Goal: Information Seeking & Learning: Learn about a topic

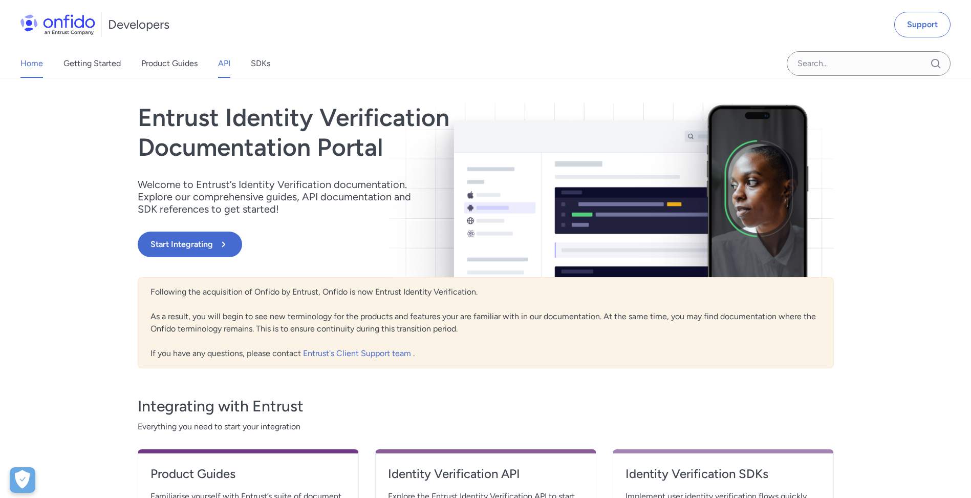
click at [217, 66] on div "Home Getting Started Product Guides API SDKs" at bounding box center [155, 63] width 311 height 29
click at [221, 65] on link "API" at bounding box center [224, 63] width 12 height 29
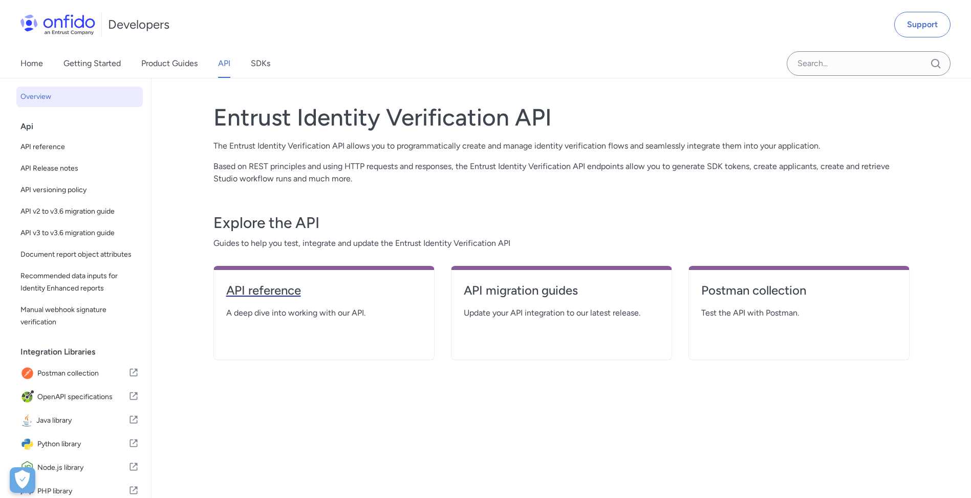
click at [257, 292] on h4 "API reference" at bounding box center [324, 290] width 196 height 16
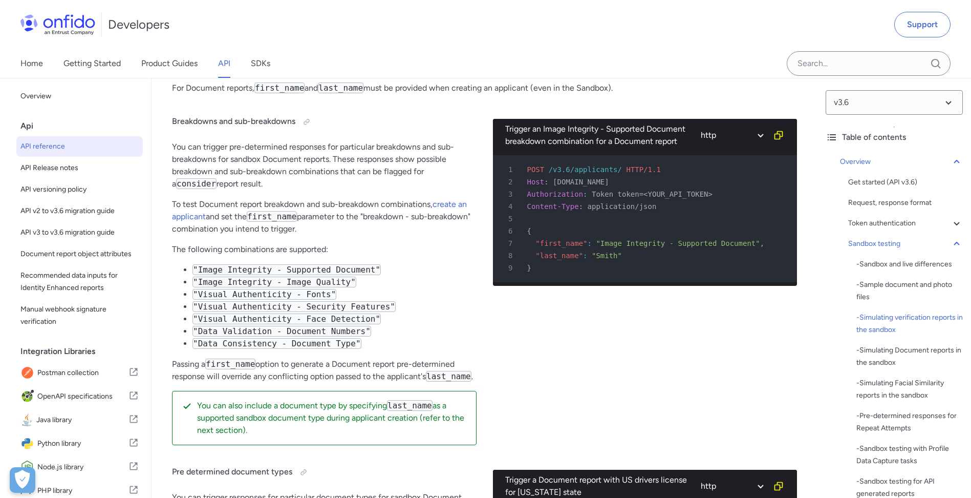
drag, startPoint x: 444, startPoint y: 167, endPoint x: 446, endPoint y: 201, distance: 33.3
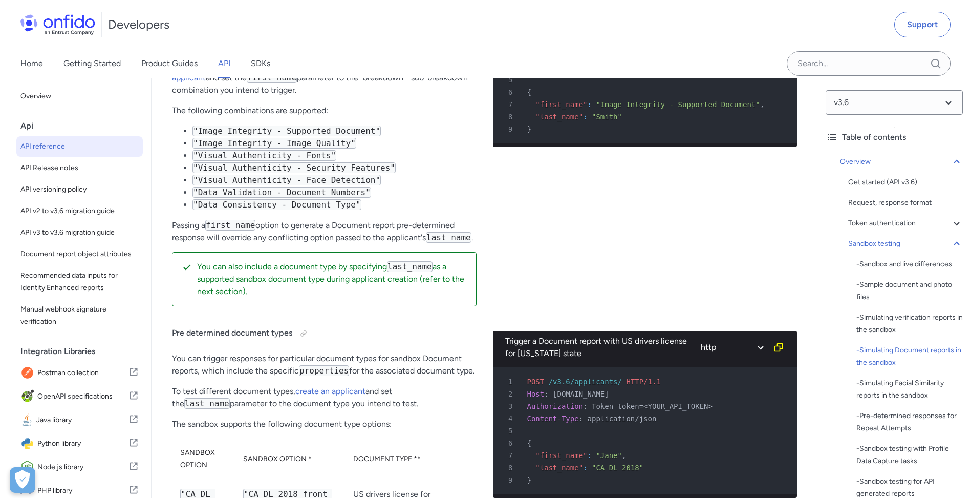
drag, startPoint x: 445, startPoint y: 209, endPoint x: 453, endPoint y: 248, distance: 39.7
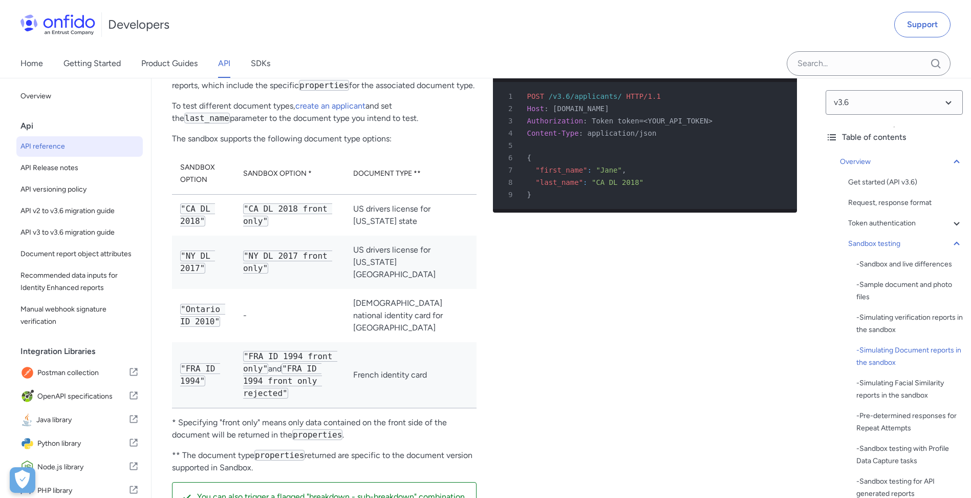
drag, startPoint x: 507, startPoint y: 217, endPoint x: 471, endPoint y: 274, distance: 68.2
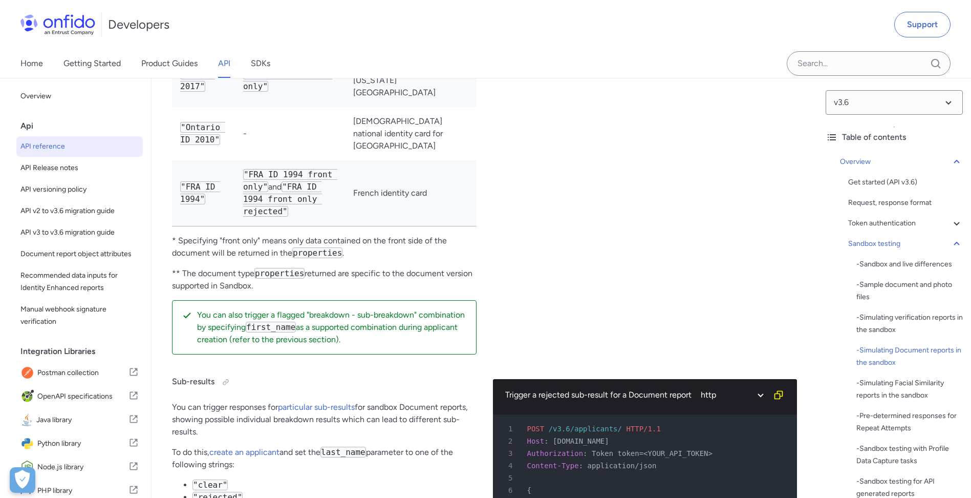
drag, startPoint x: 524, startPoint y: 284, endPoint x: 516, endPoint y: 247, distance: 37.9
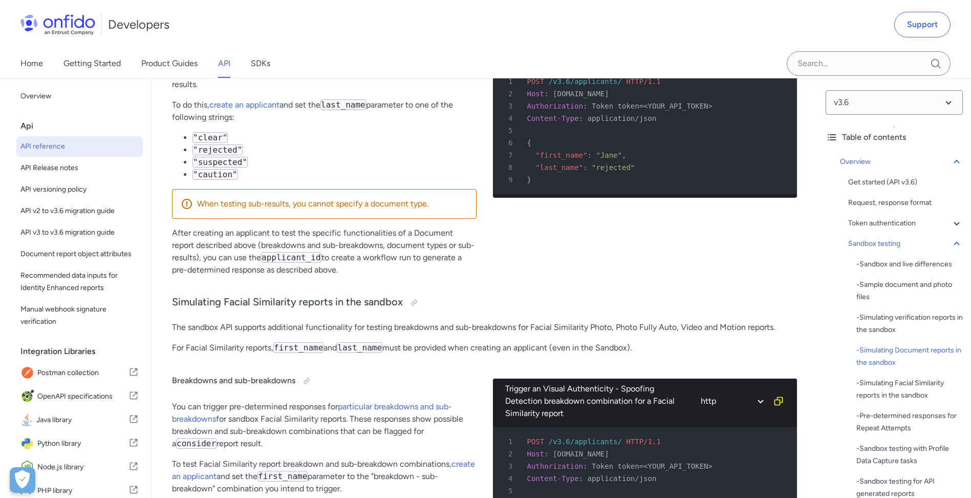
drag, startPoint x: 521, startPoint y: 226, endPoint x: 500, endPoint y: 299, distance: 75.7
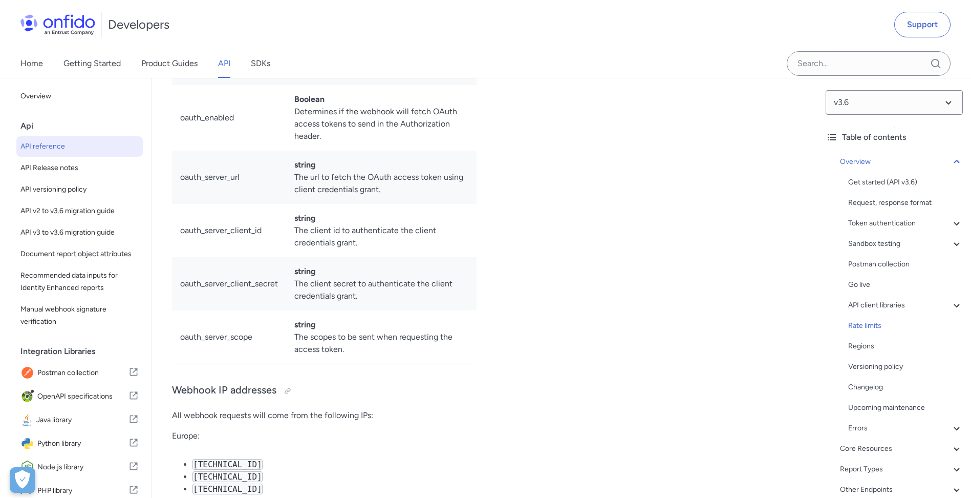
scroll to position [7222, 0]
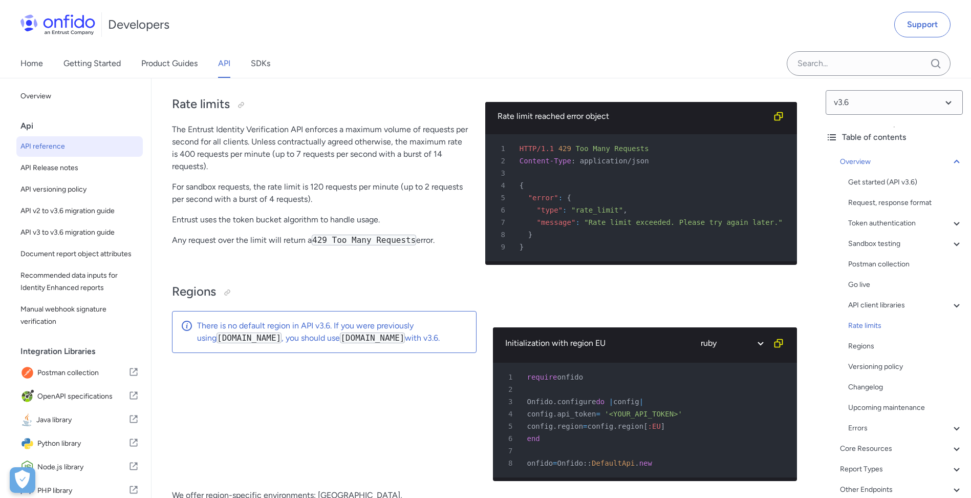
click at [317, 256] on div "Rate limits The Entrust Identity Verification API enforces a maximum volume of …" at bounding box center [320, 179] width 297 height 187
drag, startPoint x: 569, startPoint y: 260, endPoint x: 582, endPoint y: 277, distance: 21.5
click at [582, 261] on pre "1 HTTP/1.1 429 Too Many Requests 2 Content-Type : application/json 3 4 { 5 "err…" at bounding box center [641, 197] width 312 height 127
drag, startPoint x: 582, startPoint y: 277, endPoint x: 587, endPoint y: 270, distance: 8.5
click at [585, 261] on pre "1 HTTP/1.1 429 Too Many Requests 2 Content-Type : application/json 3 4 { 5 "err…" at bounding box center [641, 197] width 312 height 127
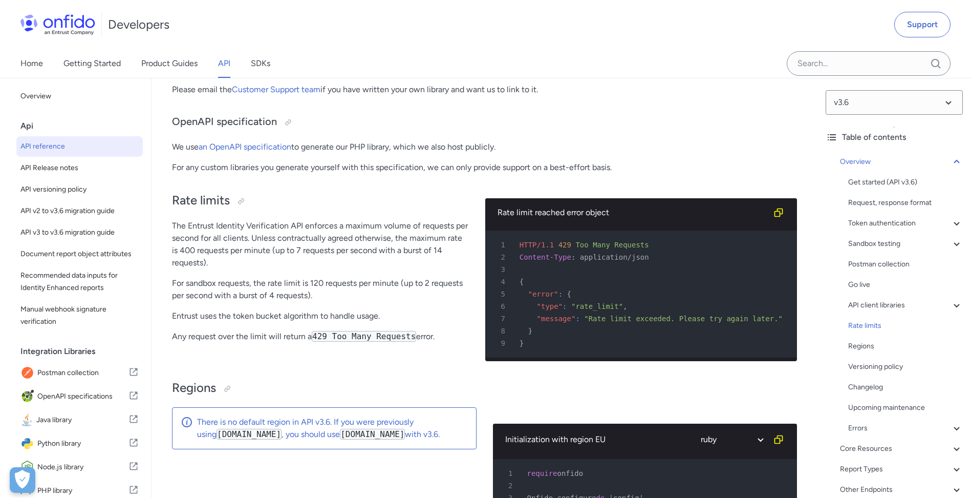
scroll to position [7103, 0]
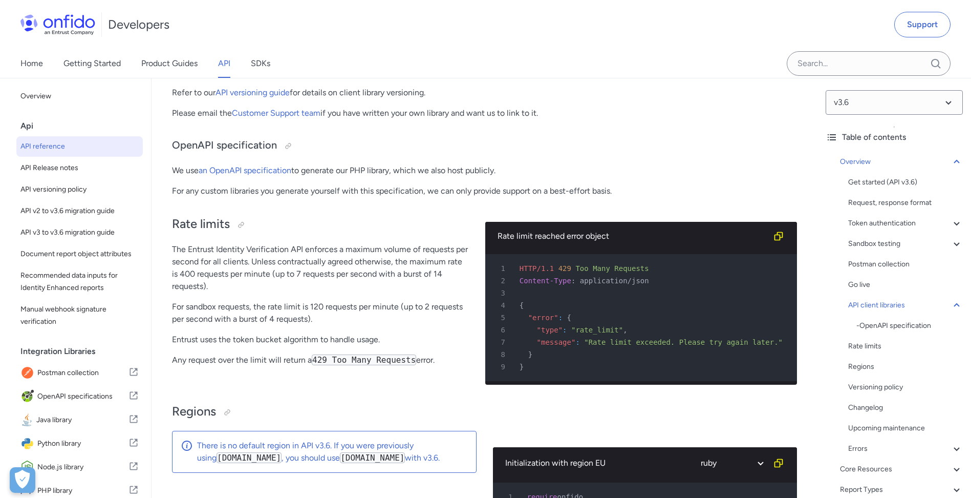
drag, startPoint x: 291, startPoint y: 293, endPoint x: 256, endPoint y: 289, distance: 35.6
click at [290, 292] on p "The Entrust Identity Verification API enforces a maximum volume of requests per…" at bounding box center [320, 267] width 297 height 49
drag, startPoint x: 264, startPoint y: 292, endPoint x: 349, endPoint y: 299, distance: 85.3
click at [349, 292] on p "The Entrust Identity Verification API enforces a maximum volume of requests per…" at bounding box center [320, 267] width 297 height 49
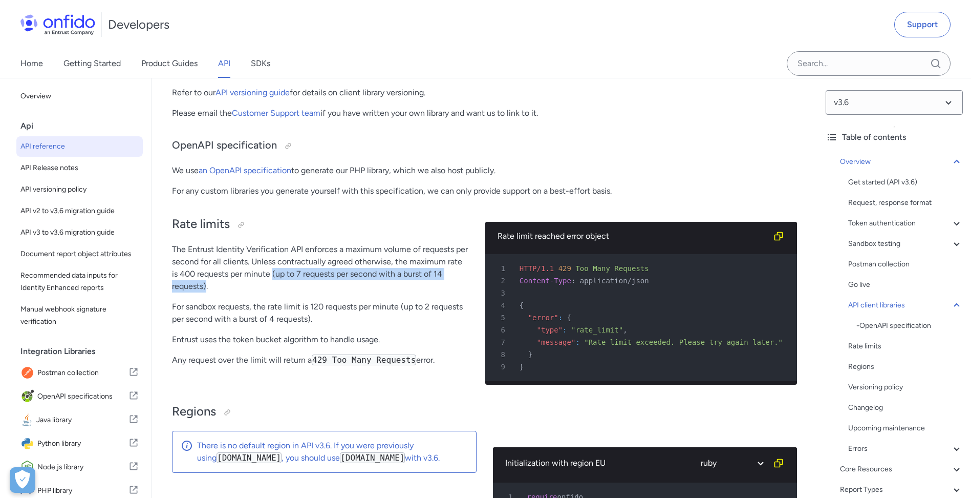
drag, startPoint x: 264, startPoint y: 294, endPoint x: 473, endPoint y: 300, distance: 209.0
click at [469, 292] on p "The Entrust Identity Verification API enforces a maximum volume of requests per…" at bounding box center [320, 267] width 297 height 49
click at [265, 292] on p "The Entrust Identity Verification API enforces a maximum volume of requests per…" at bounding box center [320, 267] width 297 height 49
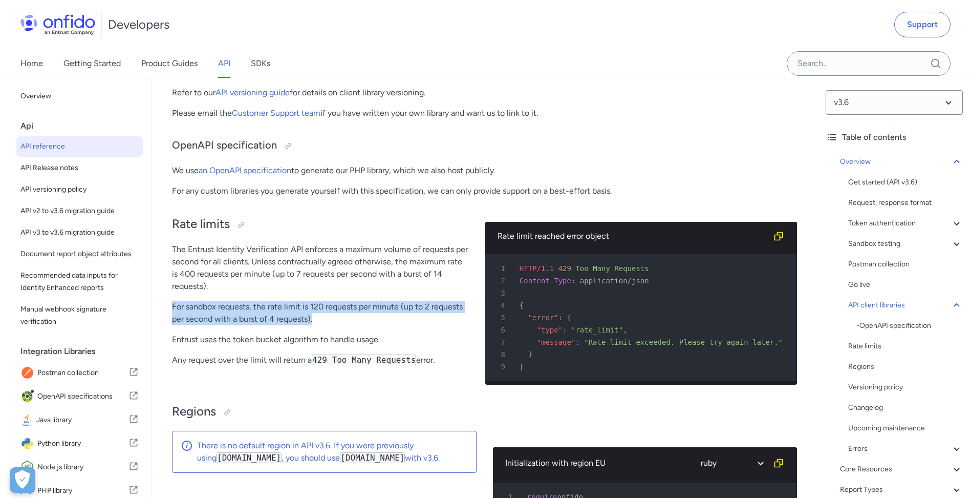
drag, startPoint x: 167, startPoint y: 316, endPoint x: 327, endPoint y: 329, distance: 160.3
drag, startPoint x: 327, startPoint y: 329, endPoint x: 346, endPoint y: 329, distance: 18.4
click at [327, 325] on p "For sandbox requests, the rate limit is 120 requests per minute (up to 2 reques…" at bounding box center [320, 313] width 297 height 25
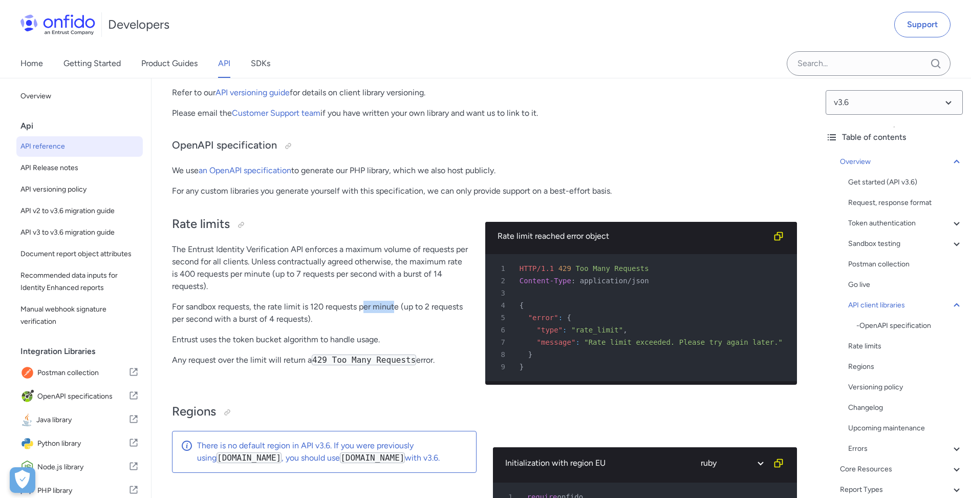
drag, startPoint x: 395, startPoint y: 312, endPoint x: 363, endPoint y: 320, distance: 33.3
click at [363, 320] on p "For sandbox requests, the rate limit is 120 requests per minute (up to 2 reques…" at bounding box center [320, 313] width 297 height 25
drag, startPoint x: 363, startPoint y: 320, endPoint x: 304, endPoint y: 313, distance: 59.3
click at [305, 313] on p "For sandbox requests, the rate limit is 120 requests per minute (up to 2 reques…" at bounding box center [320, 313] width 297 height 25
drag, startPoint x: 310, startPoint y: 317, endPoint x: 337, endPoint y: 312, distance: 28.0
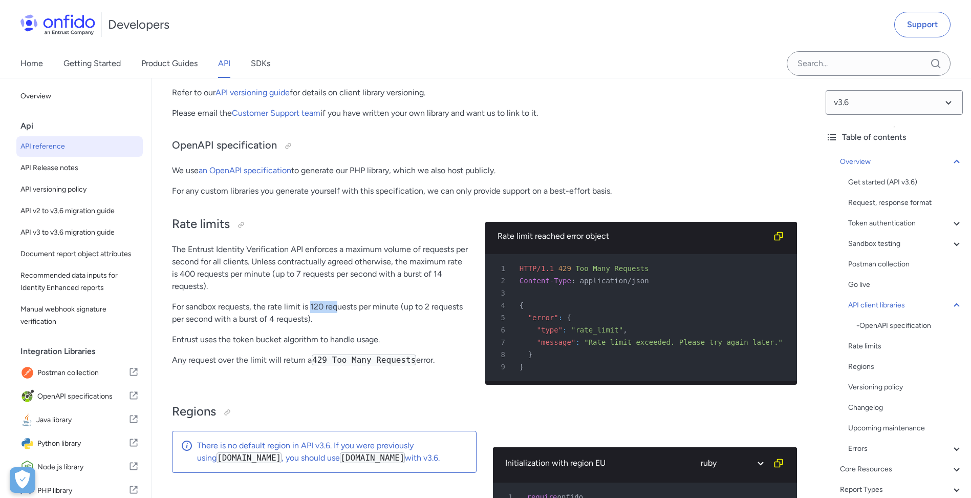
click at [337, 312] on p "For sandbox requests, the rate limit is 120 requests per minute (up to 2 reques…" at bounding box center [320, 313] width 297 height 25
drag, startPoint x: 337, startPoint y: 312, endPoint x: 313, endPoint y: 325, distance: 27.0
click at [337, 312] on p "For sandbox requests, the rate limit is 120 requests per minute (up to 2 reques…" at bounding box center [320, 313] width 297 height 25
click at [306, 325] on p "For sandbox requests, the rate limit is 120 requests per minute (up to 2 reques…" at bounding box center [320, 313] width 297 height 25
drag, startPoint x: 309, startPoint y: 329, endPoint x: 272, endPoint y: 327, distance: 37.0
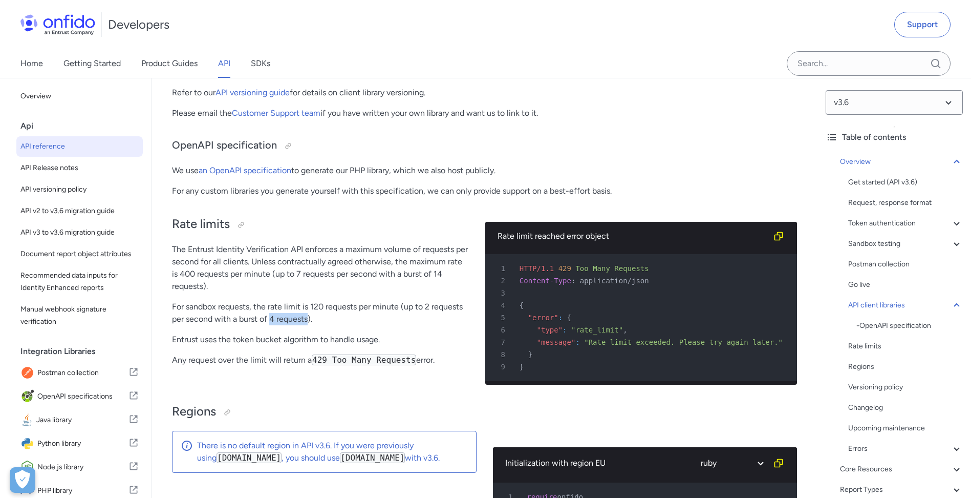
click at [272, 325] on p "For sandbox requests, the rate limit is 120 requests per minute (up to 2 reques…" at bounding box center [320, 313] width 297 height 25
drag, startPoint x: 272, startPoint y: 327, endPoint x: 309, endPoint y: 331, distance: 36.6
click at [309, 325] on p "For sandbox requests, the rate limit is 120 requests per minute (up to 2 reques…" at bounding box center [320, 313] width 297 height 25
click at [310, 325] on p "For sandbox requests, the rate limit is 120 requests per minute (up to 2 reques…" at bounding box center [320, 313] width 297 height 25
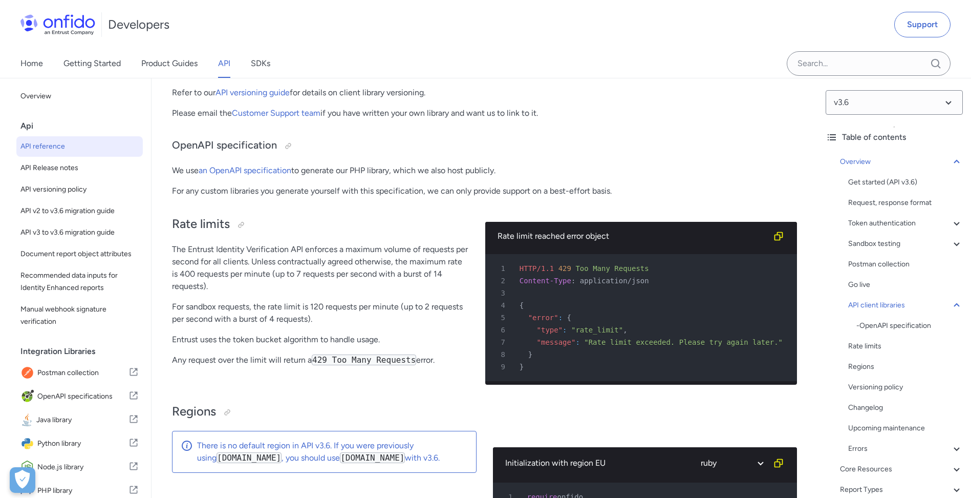
click at [296, 325] on p "For sandbox requests, the rate limit is 120 requests per minute (up to 2 reques…" at bounding box center [320, 313] width 297 height 25
drag, startPoint x: 271, startPoint y: 327, endPoint x: 308, endPoint y: 328, distance: 36.9
click at [308, 325] on p "For sandbox requests, the rate limit is 120 requests per minute (up to 2 reques…" at bounding box center [320, 313] width 297 height 25
drag, startPoint x: 308, startPoint y: 328, endPoint x: 458, endPoint y: 313, distance: 150.8
click at [469, 313] on p "For sandbox requests, the rate limit is 120 requests per minute (up to 2 reques…" at bounding box center [320, 313] width 297 height 25
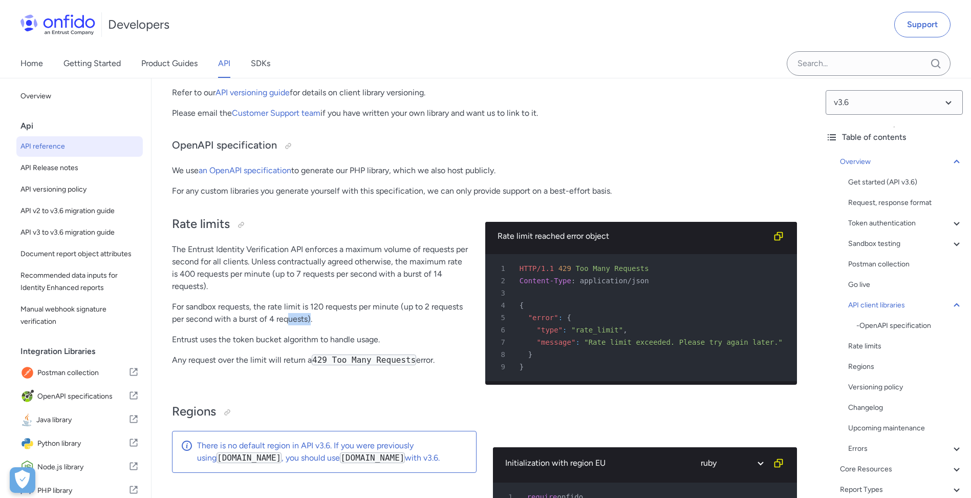
drag, startPoint x: 311, startPoint y: 326, endPoint x: 291, endPoint y: 328, distance: 20.1
click at [291, 325] on p "For sandbox requests, the rate limit is 120 requests per minute (up to 2 reques…" at bounding box center [320, 313] width 297 height 25
drag, startPoint x: 291, startPoint y: 328, endPoint x: 311, endPoint y: 329, distance: 20.0
click at [305, 325] on p "For sandbox requests, the rate limit is 120 requests per minute (up to 2 reques…" at bounding box center [320, 313] width 297 height 25
click at [302, 325] on p "For sandbox requests, the rate limit is 120 requests per minute (up to 2 reques…" at bounding box center [320, 313] width 297 height 25
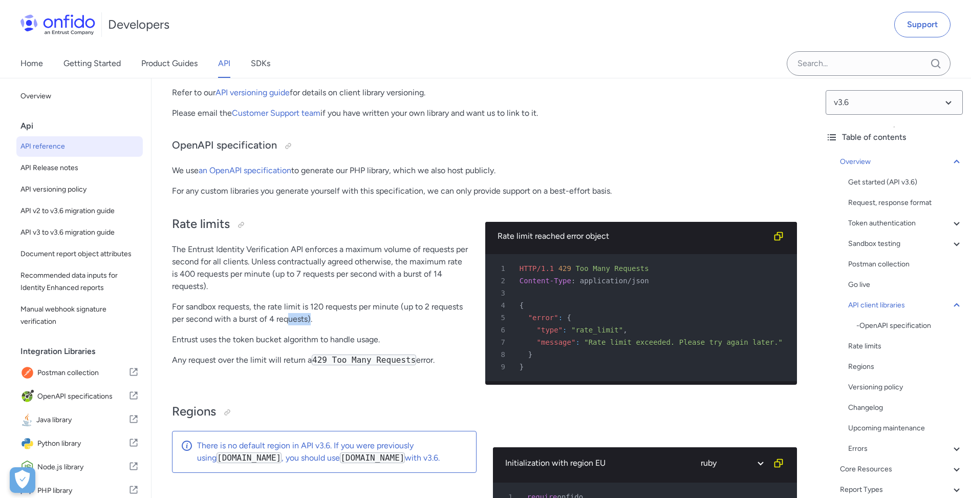
click at [303, 325] on p "For sandbox requests, the rate limit is 120 requests per minute (up to 2 reques…" at bounding box center [320, 313] width 297 height 25
click at [307, 325] on p "For sandbox requests, the rate limit is 120 requests per minute (up to 2 reques…" at bounding box center [320, 313] width 297 height 25
click at [404, 316] on p "For sandbox requests, the rate limit is 120 requests per minute (up to 2 reques…" at bounding box center [320, 313] width 297 height 25
click at [405, 316] on p "For sandbox requests, the rate limit is 120 requests per minute (up to 2 reques…" at bounding box center [320, 313] width 297 height 25
drag, startPoint x: 309, startPoint y: 329, endPoint x: 278, endPoint y: 337, distance: 31.8
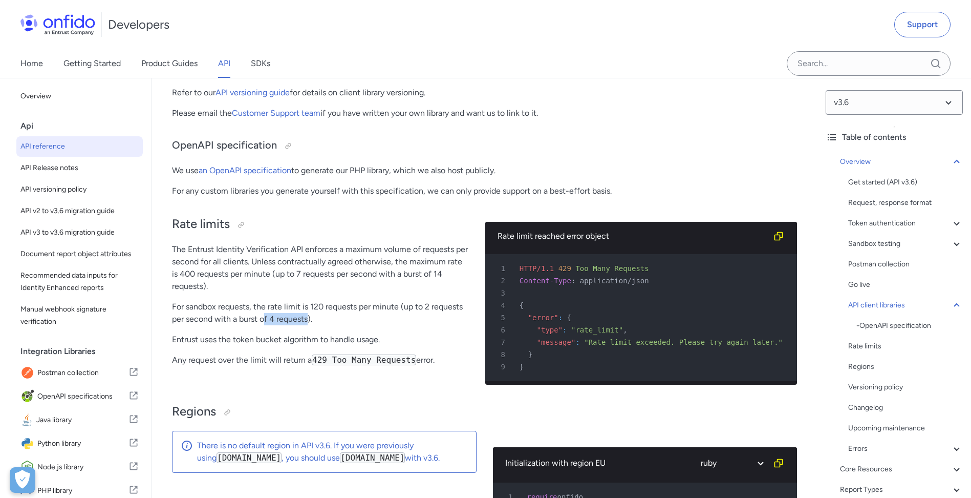
click at [273, 334] on div "Rate limits The Entrust Identity Verification API enforces a maximum volume of …" at bounding box center [320, 298] width 297 height 187
click at [409, 313] on p "For sandbox requests, the rate limit is 120 requests per minute (up to 2 reques…" at bounding box center [320, 313] width 297 height 25
click at [398, 311] on p "For sandbox requests, the rate limit is 120 requests per minute (up to 2 reques…" at bounding box center [320, 313] width 297 height 25
click at [402, 313] on p "For sandbox requests, the rate limit is 120 requests per minute (up to 2 reques…" at bounding box center [320, 313] width 297 height 25
drag, startPoint x: 405, startPoint y: 314, endPoint x: 467, endPoint y: 316, distance: 61.5
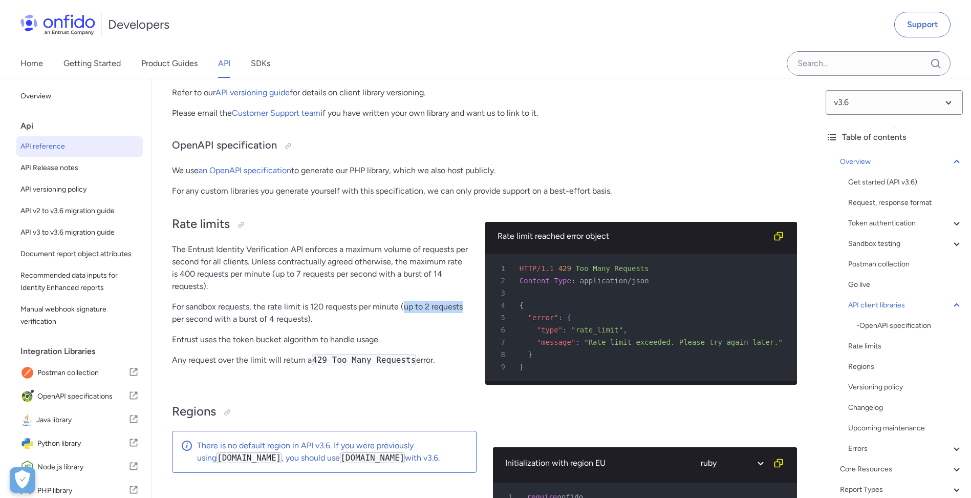
click at [467, 316] on p "For sandbox requests, the rate limit is 120 requests per minute (up to 2 reques…" at bounding box center [320, 313] width 297 height 25
drag, startPoint x: 217, startPoint y: 326, endPoint x: 307, endPoint y: 331, distance: 90.8
click at [307, 325] on p "For sandbox requests, the rate limit is 120 requests per minute (up to 2 reques…" at bounding box center [320, 313] width 297 height 25
drag, startPoint x: 302, startPoint y: 312, endPoint x: 400, endPoint y: 320, distance: 99.2
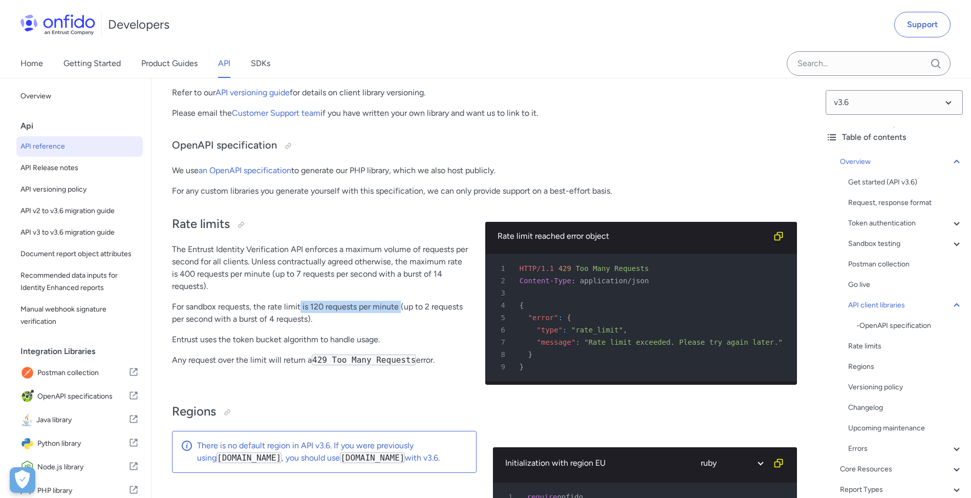
click at [400, 320] on p "For sandbox requests, the rate limit is 120 requests per minute (up to 2 reques…" at bounding box center [320, 313] width 297 height 25
drag, startPoint x: 400, startPoint y: 320, endPoint x: 337, endPoint y: 325, distance: 63.7
click at [338, 325] on p "For sandbox requests, the rate limit is 120 requests per minute (up to 2 reques…" at bounding box center [320, 313] width 297 height 25
drag, startPoint x: 311, startPoint y: 330, endPoint x: 314, endPoint y: 322, distance: 9.2
click at [314, 322] on p "For sandbox requests, the rate limit is 120 requests per minute (up to 2 reques…" at bounding box center [320, 313] width 297 height 25
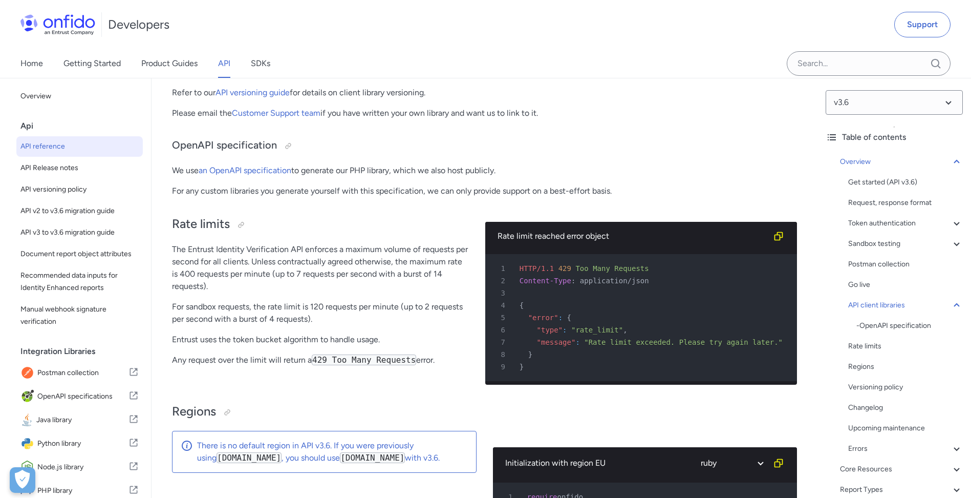
drag, startPoint x: 314, startPoint y: 322, endPoint x: 320, endPoint y: 331, distance: 11.2
click at [319, 325] on p "For sandbox requests, the rate limit is 120 requests per minute (up to 2 reques…" at bounding box center [320, 313] width 297 height 25
drag, startPoint x: 332, startPoint y: 329, endPoint x: 322, endPoint y: 330, distance: 10.4
click at [322, 325] on p "For sandbox requests, the rate limit is 120 requests per minute (up to 2 reques…" at bounding box center [320, 313] width 297 height 25
click at [320, 325] on p "For sandbox requests, the rate limit is 120 requests per minute (up to 2 reques…" at bounding box center [320, 313] width 297 height 25
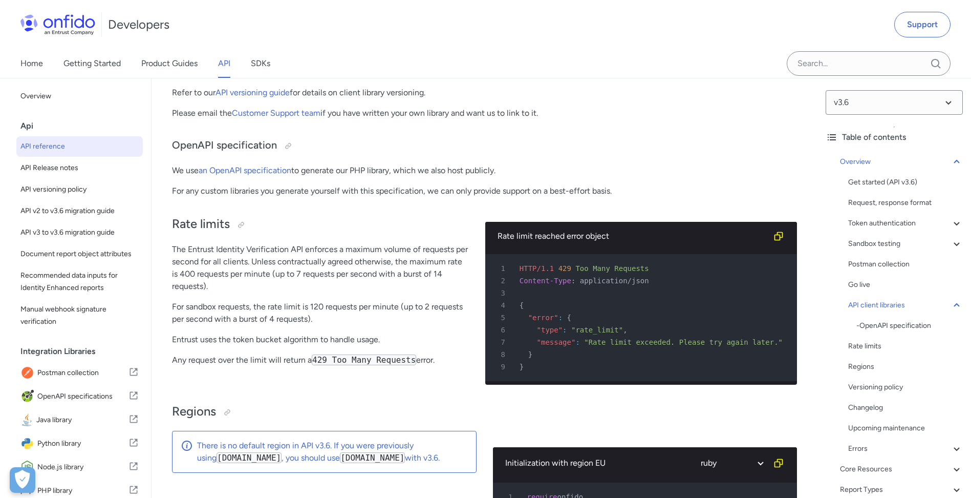
drag, startPoint x: 344, startPoint y: 332, endPoint x: 350, endPoint y: 332, distance: 6.2
click at [350, 325] on p "For sandbox requests, the rate limit is 120 requests per minute (up to 2 reques…" at bounding box center [320, 313] width 297 height 25
click at [325, 321] on p "For sandbox requests, the rate limit is 120 requests per minute (up to 2 reques…" at bounding box center [320, 313] width 297 height 25
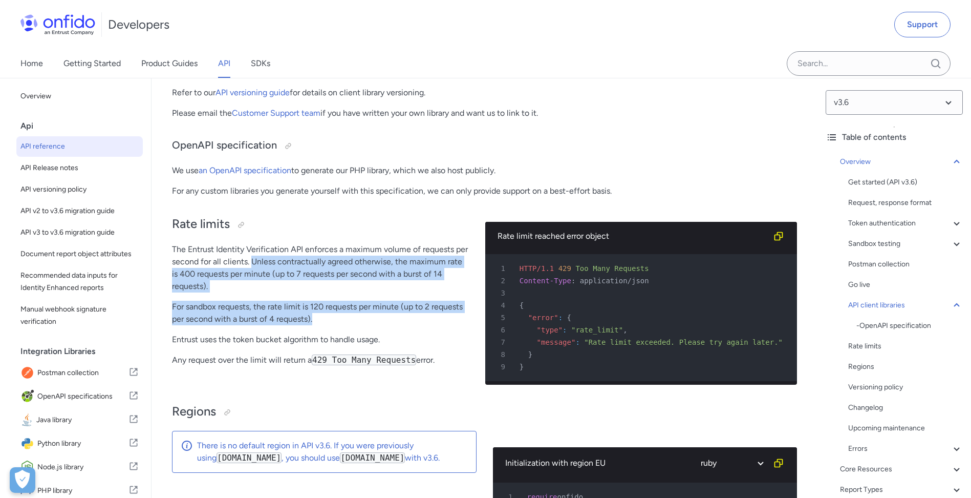
drag, startPoint x: 327, startPoint y: 325, endPoint x: 252, endPoint y: 279, distance: 87.1
click at [252, 279] on div "Rate limits The Entrust Identity Verification API enforces a maximum volume of …" at bounding box center [320, 298] width 297 height 187
click at [251, 281] on p "The Entrust Identity Verification API enforces a maximum volume of requests per…" at bounding box center [320, 267] width 297 height 49
click at [296, 292] on p "The Entrust Identity Verification API enforces a maximum volume of requests per…" at bounding box center [320, 267] width 297 height 49
click at [251, 292] on p "The Entrust Identity Verification API enforces a maximum volume of requests per…" at bounding box center [320, 267] width 297 height 49
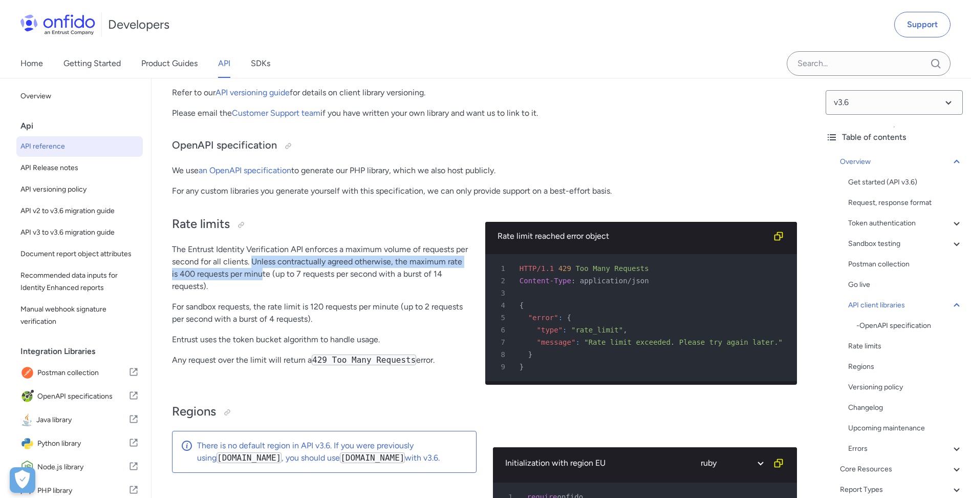
drag, startPoint x: 251, startPoint y: 283, endPoint x: 257, endPoint y: 293, distance: 11.5
click at [257, 292] on p "The Entrust Identity Verification API enforces a maximum volume of requests per…" at bounding box center [320, 267] width 297 height 49
click at [259, 292] on p "The Entrust Identity Verification API enforces a maximum volume of requests per…" at bounding box center [320, 267] width 297 height 49
click at [253, 282] on p "The Entrust Identity Verification API enforces a maximum volume of requests per…" at bounding box center [320, 267] width 297 height 49
click at [254, 283] on p "The Entrust Identity Verification API enforces a maximum volume of requests per…" at bounding box center [320, 267] width 297 height 49
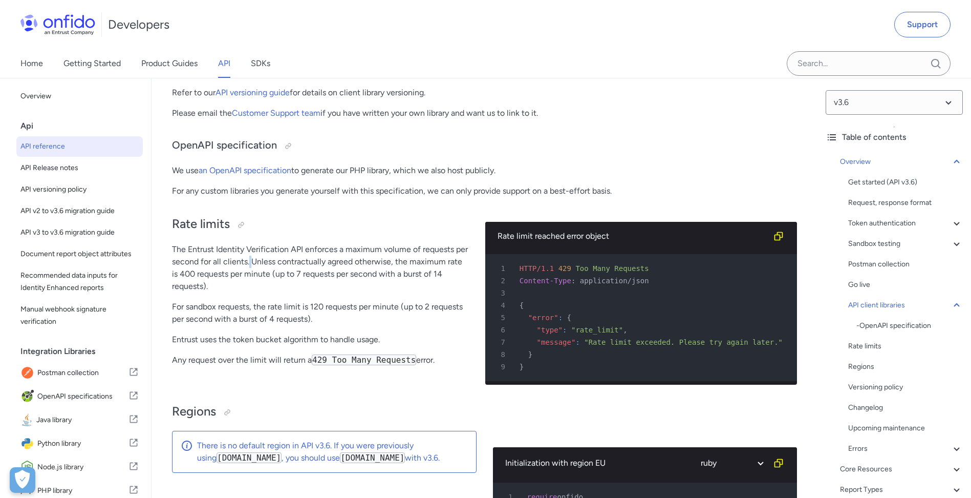
click at [250, 283] on p "The Entrust Identity Verification API enforces a maximum volume of requests per…" at bounding box center [320, 267] width 297 height 49
click at [252, 283] on p "The Entrust Identity Verification API enforces a maximum volume of requests per…" at bounding box center [320, 267] width 297 height 49
drag, startPoint x: 251, startPoint y: 283, endPoint x: 263, endPoint y: 295, distance: 17.0
click at [263, 292] on p "The Entrust Identity Verification API enforces a maximum volume of requests per…" at bounding box center [320, 267] width 297 height 49
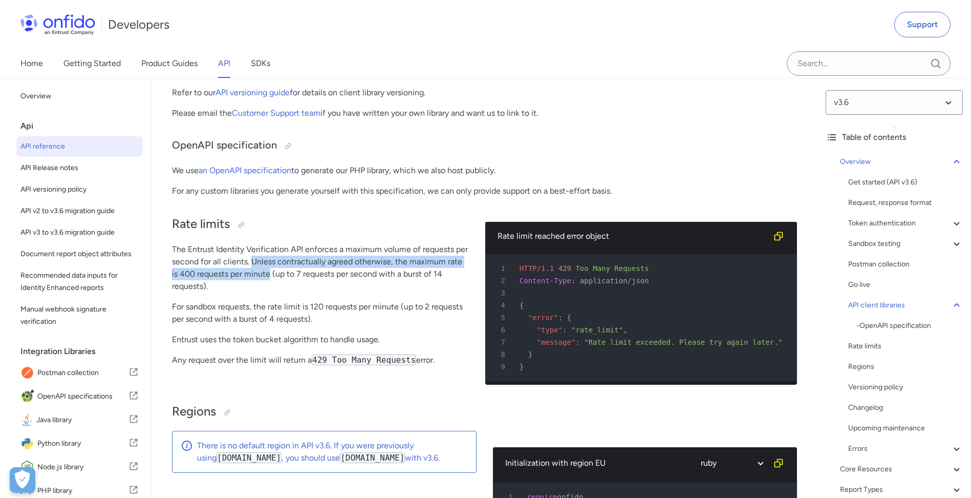
drag, startPoint x: 251, startPoint y: 286, endPoint x: 263, endPoint y: 294, distance: 14.3
click at [263, 292] on p "The Entrust Identity Verification API enforces a maximum volume of requests per…" at bounding box center [320, 267] width 297 height 49
drag, startPoint x: 251, startPoint y: 282, endPoint x: 262, endPoint y: 294, distance: 15.9
click at [262, 292] on p "The Entrust Identity Verification API enforces a maximum volume of requests per…" at bounding box center [320, 267] width 297 height 49
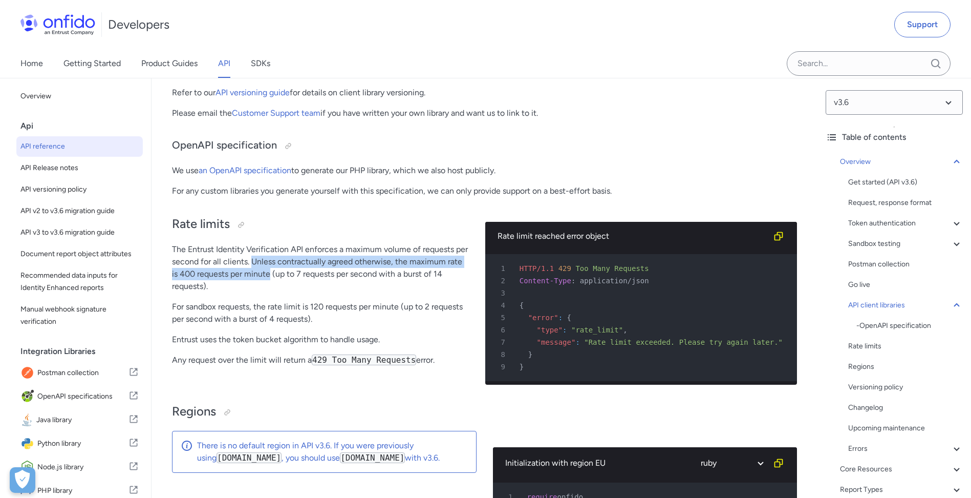
click at [263, 292] on p "The Entrust Identity Verification API enforces a maximum volume of requests per…" at bounding box center [320, 267] width 297 height 49
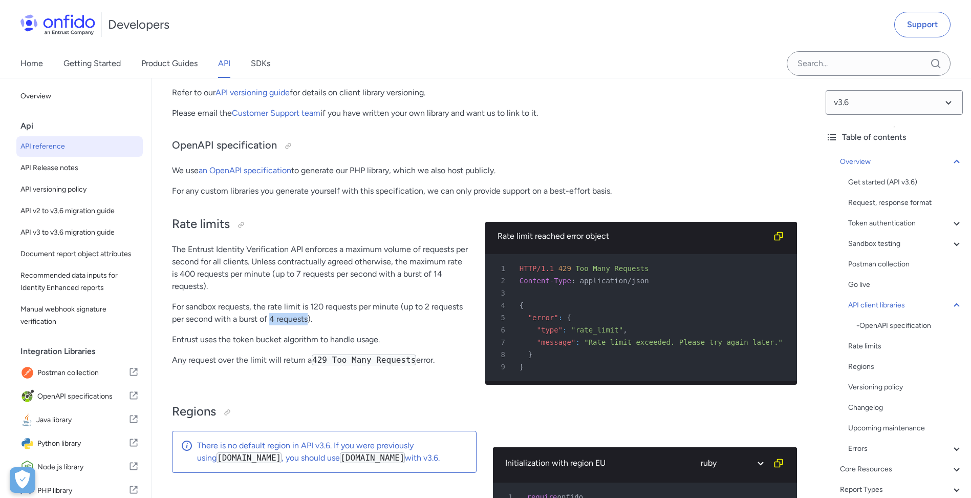
drag, startPoint x: 309, startPoint y: 330, endPoint x: 270, endPoint y: 330, distance: 38.4
click at [270, 325] on p "For sandbox requests, the rate limit is 120 requests per minute (up to 2 reques…" at bounding box center [320, 313] width 297 height 25
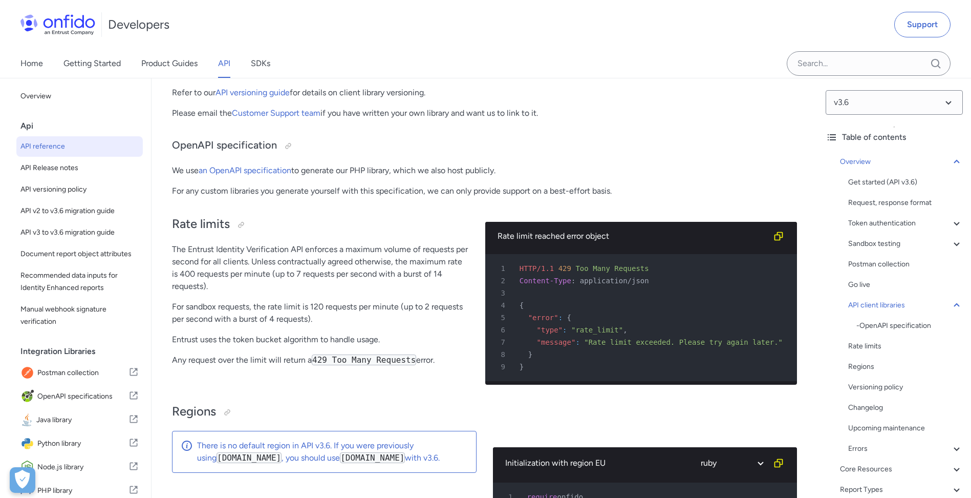
click at [269, 325] on p "For sandbox requests, the rate limit is 120 requests per minute (up to 2 reques…" at bounding box center [320, 313] width 297 height 25
drag, startPoint x: 270, startPoint y: 331, endPoint x: 307, endPoint y: 332, distance: 36.9
click at [307, 325] on p "For sandbox requests, the rate limit is 120 requests per minute (up to 2 reques…" at bounding box center [320, 313] width 297 height 25
drag, startPoint x: 307, startPoint y: 332, endPoint x: 219, endPoint y: 329, distance: 87.6
click at [219, 325] on p "For sandbox requests, the rate limit is 120 requests per minute (up to 2 reques…" at bounding box center [320, 313] width 297 height 25
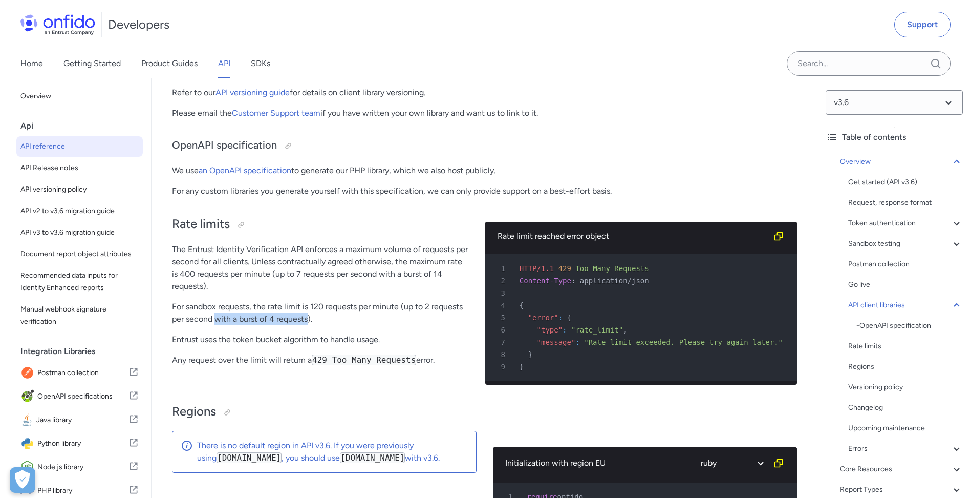
drag, startPoint x: 217, startPoint y: 328, endPoint x: 308, endPoint y: 329, distance: 91.2
click at [308, 325] on p "For sandbox requests, the rate limit is 120 requests per minute (up to 2 reques…" at bounding box center [320, 313] width 297 height 25
drag, startPoint x: 241, startPoint y: 328, endPoint x: 310, endPoint y: 330, distance: 69.7
click at [310, 325] on p "For sandbox requests, the rate limit is 120 requests per minute (up to 2 reques…" at bounding box center [320, 313] width 297 height 25
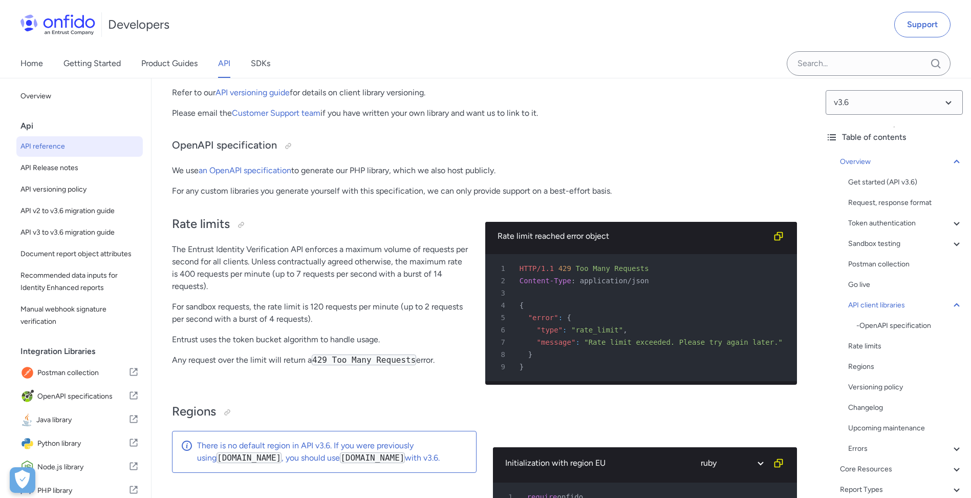
click at [311, 325] on p "For sandbox requests, the rate limit is 120 requests per minute (up to 2 reques…" at bounding box center [320, 313] width 297 height 25
click at [308, 325] on p "For sandbox requests, the rate limit is 120 requests per minute (up to 2 reques…" at bounding box center [320, 313] width 297 height 25
click at [309, 325] on p "For sandbox requests, the rate limit is 120 requests per minute (up to 2 reques…" at bounding box center [320, 313] width 297 height 25
click at [326, 325] on p "For sandbox requests, the rate limit is 120 requests per minute (up to 2 reques…" at bounding box center [320, 313] width 297 height 25
click at [245, 229] on div at bounding box center [241, 225] width 8 height 8
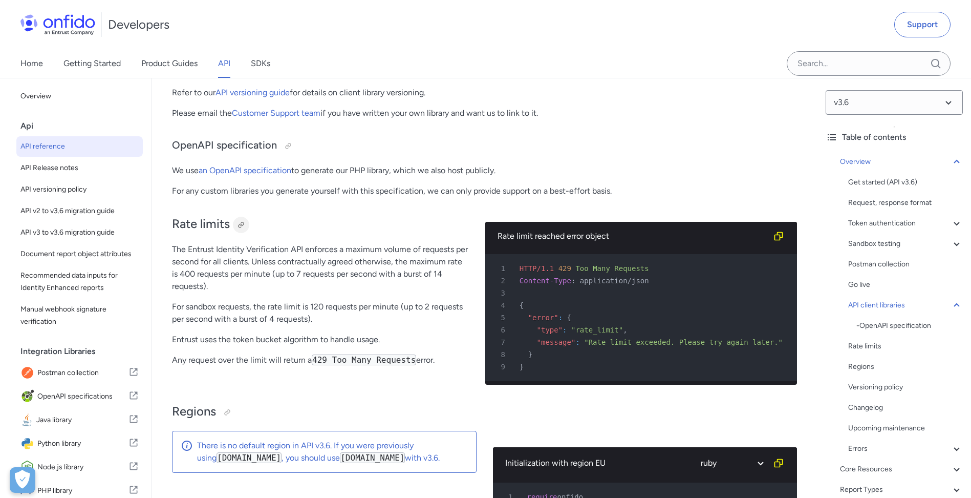
click at [240, 229] on div at bounding box center [241, 225] width 8 height 8
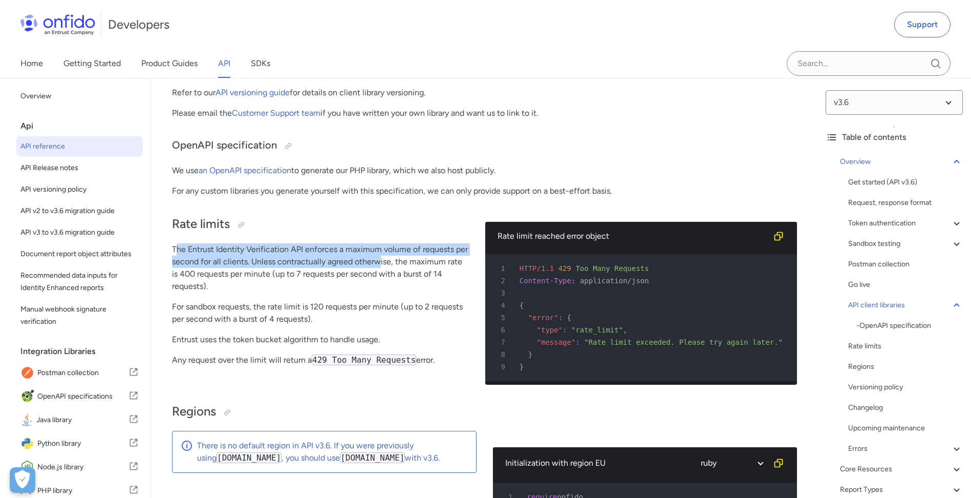
drag, startPoint x: 179, startPoint y: 271, endPoint x: 379, endPoint y: 285, distance: 201.2
click at [380, 285] on p "The Entrust Identity Verification API enforces a maximum volume of requests per…" at bounding box center [320, 267] width 297 height 49
drag, startPoint x: 379, startPoint y: 285, endPoint x: 343, endPoint y: 289, distance: 37.0
click at [355, 286] on p "The Entrust Identity Verification API enforces a maximum volume of requests per…" at bounding box center [320, 267] width 297 height 49
click at [198, 260] on div "Rate limits The Entrust Identity Verification API enforces a maximum volume of …" at bounding box center [320, 298] width 297 height 187
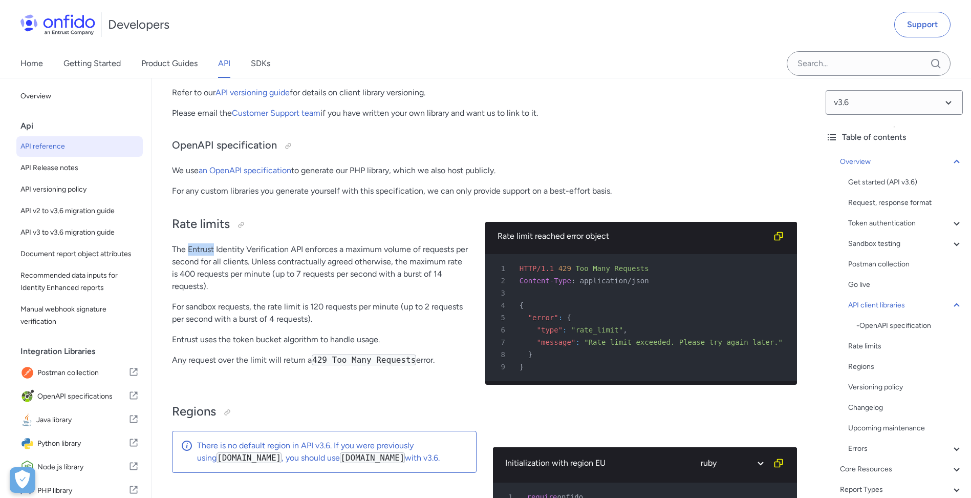
drag, startPoint x: 187, startPoint y: 273, endPoint x: 214, endPoint y: 272, distance: 27.1
click at [214, 272] on p "The Entrust Identity Verification API enforces a maximum volume of requests per…" at bounding box center [320, 267] width 297 height 49
drag, startPoint x: 172, startPoint y: 352, endPoint x: 428, endPoint y: 358, distance: 256.1
click at [431, 359] on div "Rate limits The Entrust Identity Verification API enforces a maximum volume of …" at bounding box center [320, 298] width 297 height 187
drag, startPoint x: 428, startPoint y: 358, endPoint x: 325, endPoint y: 295, distance: 121.1
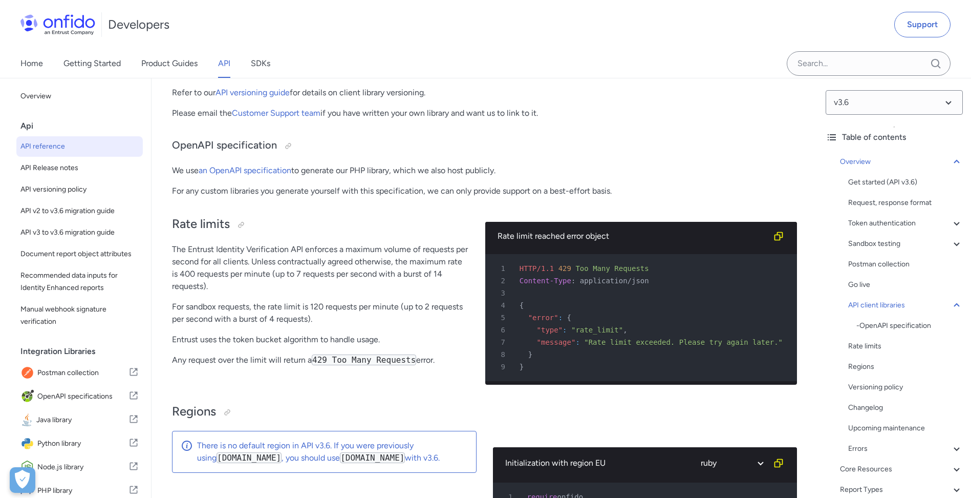
click at [329, 292] on p "The Entrust Identity Verification API enforces a maximum volume of requests per…" at bounding box center [320, 267] width 297 height 49
drag, startPoint x: 297, startPoint y: 313, endPoint x: 396, endPoint y: 314, distance: 98.8
click at [396, 314] on p "For sandbox requests, the rate limit is 120 requests per minute (up to 2 reques…" at bounding box center [320, 313] width 297 height 25
click at [393, 313] on p "For sandbox requests, the rate limit is 120 requests per minute (up to 2 reques…" at bounding box center [320, 313] width 297 height 25
click at [395, 317] on p "For sandbox requests, the rate limit is 120 requests per minute (up to 2 reques…" at bounding box center [320, 313] width 297 height 25
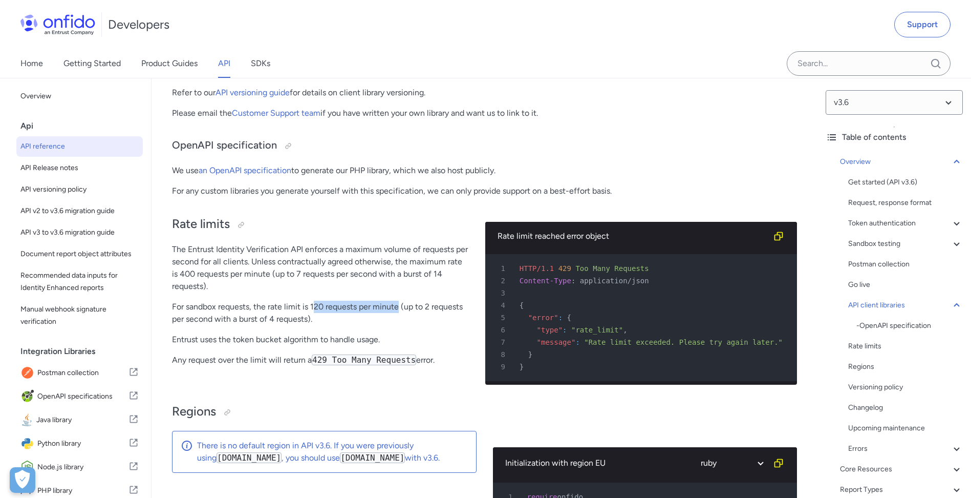
drag, startPoint x: 398, startPoint y: 319, endPoint x: 315, endPoint y: 320, distance: 83.0
click at [315, 320] on p "For sandbox requests, the rate limit is 120 requests per minute (up to 2 reques…" at bounding box center [320, 313] width 297 height 25
drag, startPoint x: 315, startPoint y: 320, endPoint x: 294, endPoint y: 368, distance: 53.0
click at [291, 366] on p "Any request over the limit will return a 429 Too Many Requests error." at bounding box center [320, 360] width 297 height 12
drag, startPoint x: 290, startPoint y: 368, endPoint x: 378, endPoint y: 358, distance: 88.6
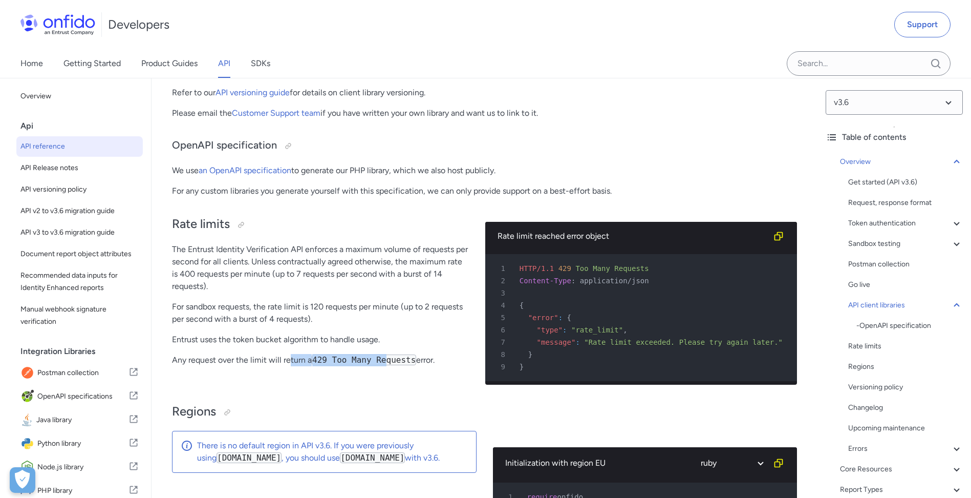
click at [378, 358] on div "Rate limits The Entrust Identity Verification API enforces a maximum volume of …" at bounding box center [320, 298] width 297 height 187
drag, startPoint x: 378, startPoint y: 358, endPoint x: 323, endPoint y: 363, distance: 55.5
click at [322, 362] on div "Rate limits The Entrust Identity Verification API enforces a maximum volume of …" at bounding box center [320, 298] width 297 height 187
click at [331, 365] on code "429 Too Many Requests" at bounding box center [364, 359] width 104 height 11
click at [333, 365] on code "429 Too Many Requests" at bounding box center [364, 359] width 104 height 11
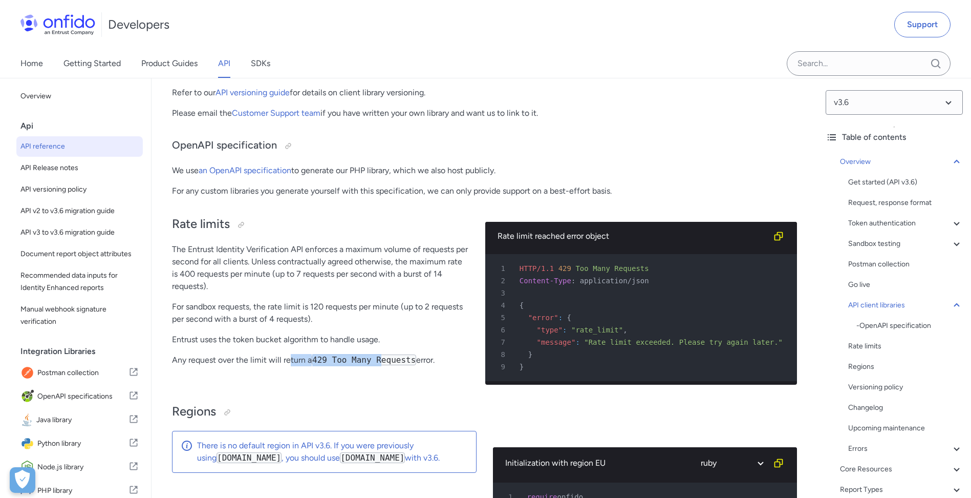
click at [312, 366] on p "Any request over the limit will return a 429 Too Many Requests error." at bounding box center [320, 360] width 297 height 12
drag, startPoint x: 378, startPoint y: 316, endPoint x: 432, endPoint y: 318, distance: 53.8
click at [432, 318] on p "For sandbox requests, the rate limit is 120 requests per minute (up to 2 reques…" at bounding box center [320, 313] width 297 height 25
click at [389, 316] on p "For sandbox requests, the rate limit is 120 requests per minute (up to 2 reques…" at bounding box center [320, 313] width 297 height 25
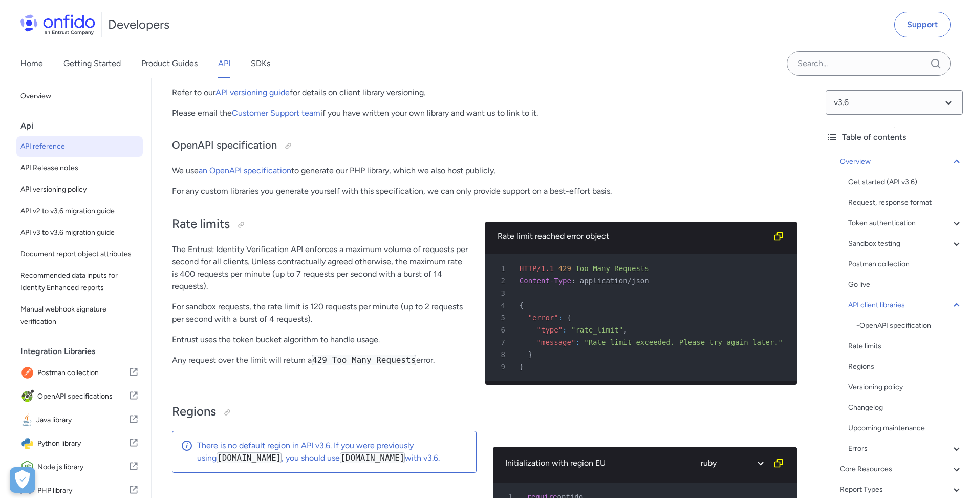
click at [312, 311] on p "For sandbox requests, the rate limit is 120 requests per minute (up to 2 reques…" at bounding box center [320, 313] width 297 height 25
drag, startPoint x: 308, startPoint y: 313, endPoint x: 401, endPoint y: 320, distance: 92.9
click at [401, 320] on p "For sandbox requests, the rate limit is 120 requests per minute (up to 2 reques…" at bounding box center [320, 313] width 297 height 25
drag, startPoint x: 261, startPoint y: 295, endPoint x: 380, endPoint y: 300, distance: 119.4
click at [382, 292] on p "The Entrust Identity Verification API enforces a maximum volume of requests per…" at bounding box center [320, 267] width 297 height 49
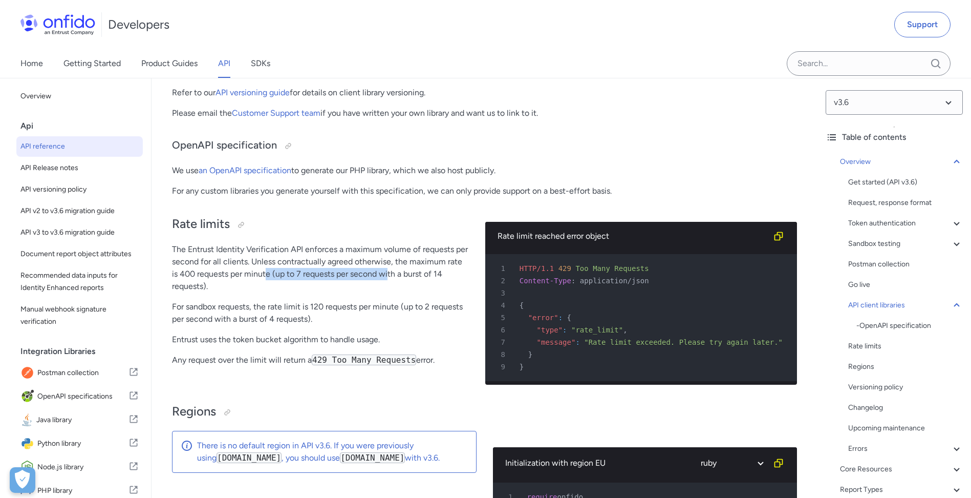
drag, startPoint x: 380, startPoint y: 300, endPoint x: 295, endPoint y: 303, distance: 84.5
click at [300, 292] on p "The Entrust Identity Verification API enforces a maximum volume of requests per…" at bounding box center [320, 267] width 297 height 49
click at [289, 292] on p "The Entrust Identity Verification API enforces a maximum volume of requests per…" at bounding box center [320, 267] width 297 height 49
click at [311, 313] on p "For sandbox requests, the rate limit is 120 requests per minute (up to 2 reques…" at bounding box center [320, 313] width 297 height 25
drag, startPoint x: 478, startPoint y: 319, endPoint x: 303, endPoint y: 310, distance: 175.9
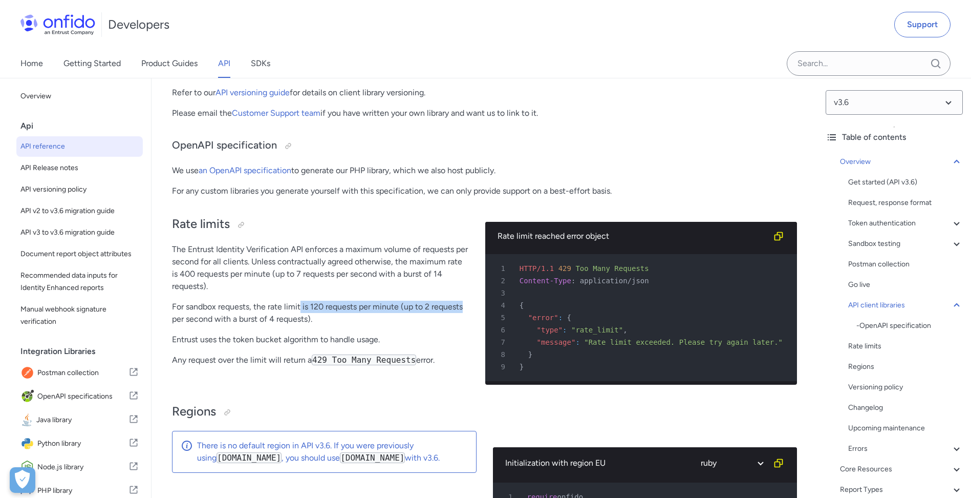
click at [303, 310] on div "Rate limits The Entrust Identity Verification API enforces a maximum volume of …" at bounding box center [484, 298] width 625 height 187
click at [306, 311] on p "For sandbox requests, the rate limit is 120 requests per minute (up to 2 reques…" at bounding box center [320, 313] width 297 height 25
drag, startPoint x: 313, startPoint y: 315, endPoint x: 390, endPoint y: 309, distance: 77.1
click at [390, 309] on p "For sandbox requests, the rate limit is 120 requests per minute (up to 2 reques…" at bounding box center [320, 313] width 297 height 25
drag, startPoint x: 390, startPoint y: 309, endPoint x: 364, endPoint y: 317, distance: 27.2
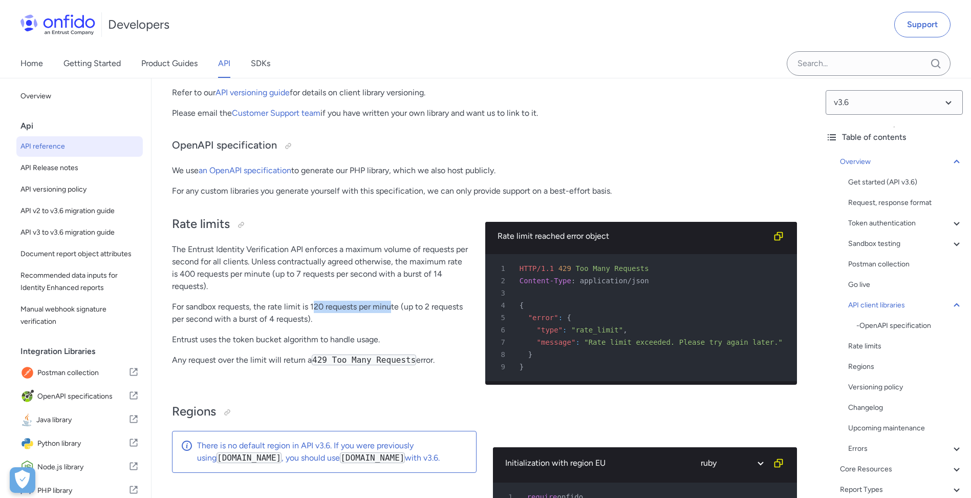
click at [389, 311] on p "For sandbox requests, the rate limit is 120 requests per minute (up to 2 reques…" at bounding box center [320, 313] width 297 height 25
click at [329, 319] on p "For sandbox requests, the rate limit is 120 requests per minute (up to 2 reques…" at bounding box center [320, 313] width 297 height 25
click at [314, 315] on p "For sandbox requests, the rate limit is 120 requests per minute (up to 2 reques…" at bounding box center [320, 313] width 297 height 25
drag, startPoint x: 308, startPoint y: 325, endPoint x: 223, endPoint y: 330, distance: 85.2
click at [223, 325] on p "For sandbox requests, the rate limit is 120 requests per minute (up to 2 reques…" at bounding box center [320, 313] width 297 height 25
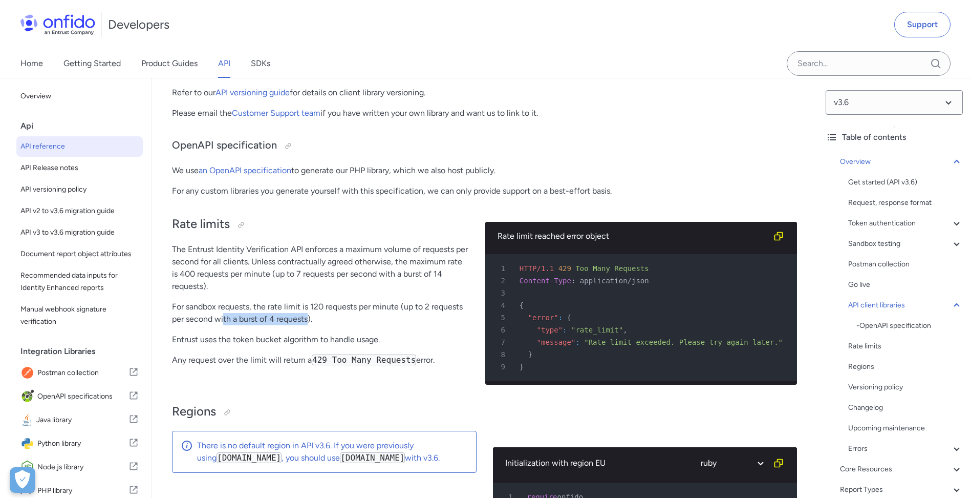
click at [227, 325] on p "For sandbox requests, the rate limit is 120 requests per minute (up to 2 reques…" at bounding box center [320, 313] width 297 height 25
drag, startPoint x: 353, startPoint y: 325, endPoint x: 358, endPoint y: 319, distance: 7.3
click at [358, 316] on p "For sandbox requests, the rate limit is 120 requests per minute (up to 2 reques…" at bounding box center [320, 313] width 297 height 25
click at [358, 319] on p "For sandbox requests, the rate limit is 120 requests per minute (up to 2 reques…" at bounding box center [320, 313] width 297 height 25
click at [353, 325] on p "For sandbox requests, the rate limit is 120 requests per minute (up to 2 reques…" at bounding box center [320, 313] width 297 height 25
